Goal: Information Seeking & Learning: Find specific fact

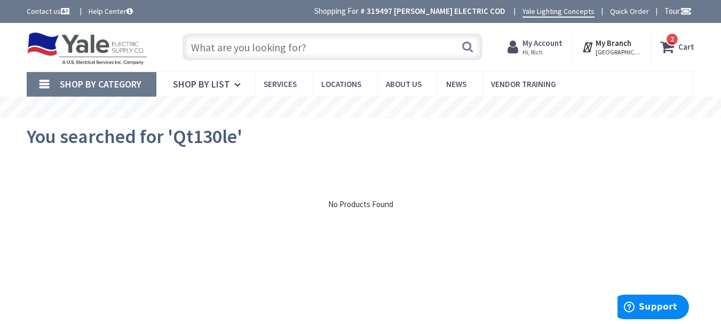
click at [288, 44] on input "text" at bounding box center [333, 47] width 300 height 27
paste input "BRN120GF"
type input "BRN120GF"
click at [469, 44] on button "Search" at bounding box center [468, 47] width 14 height 24
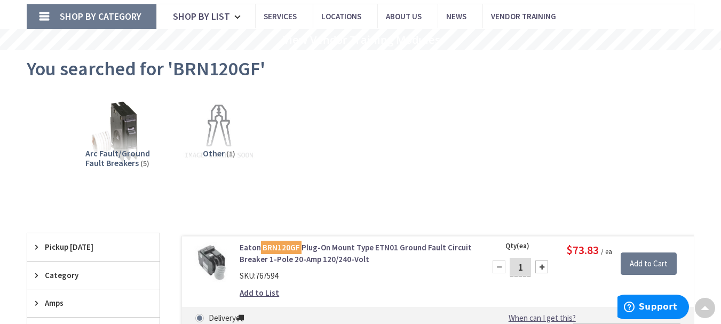
scroll to position [53, 0]
